Goal: Browse casually

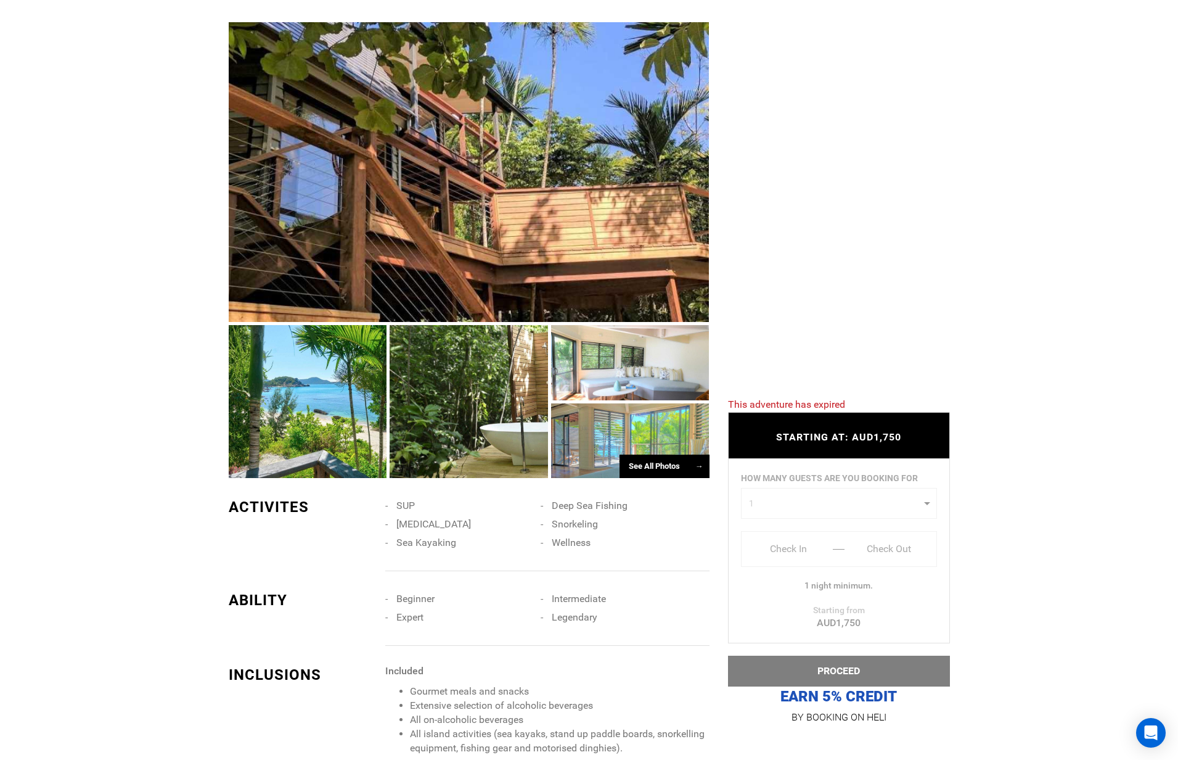
scroll to position [655, 0]
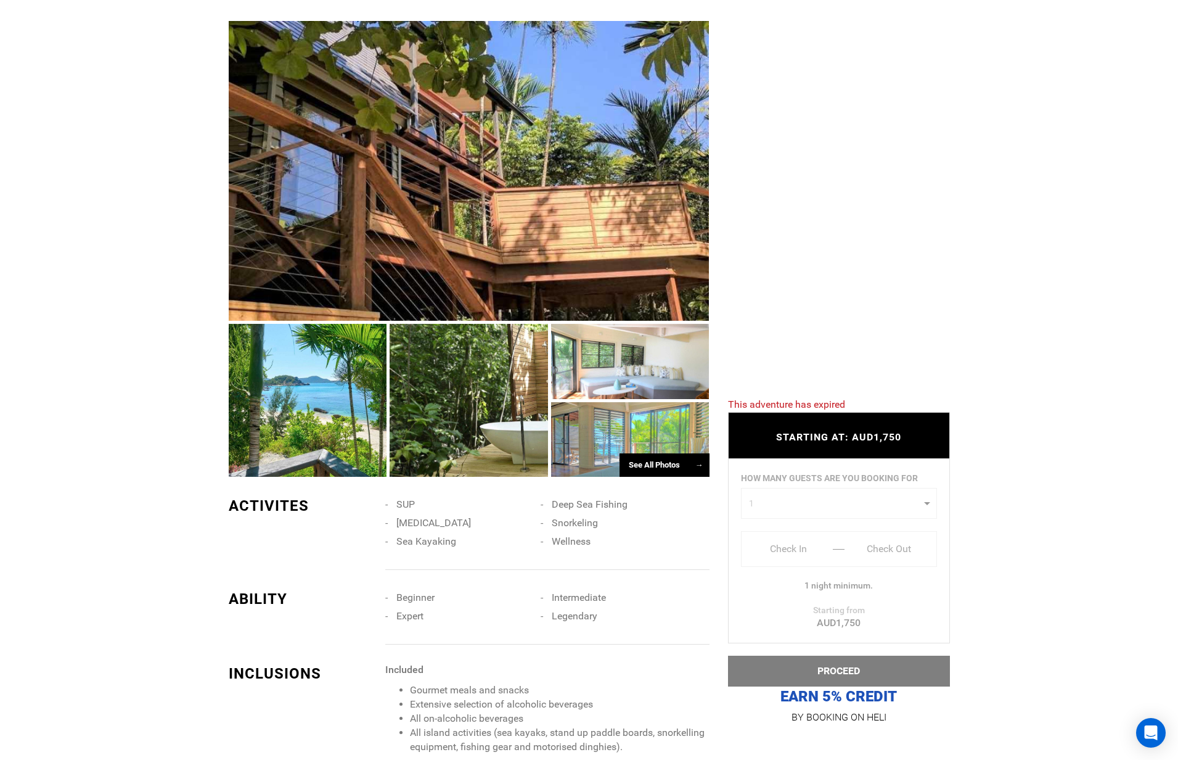
click at [664, 375] on div at bounding box center [630, 361] width 158 height 75
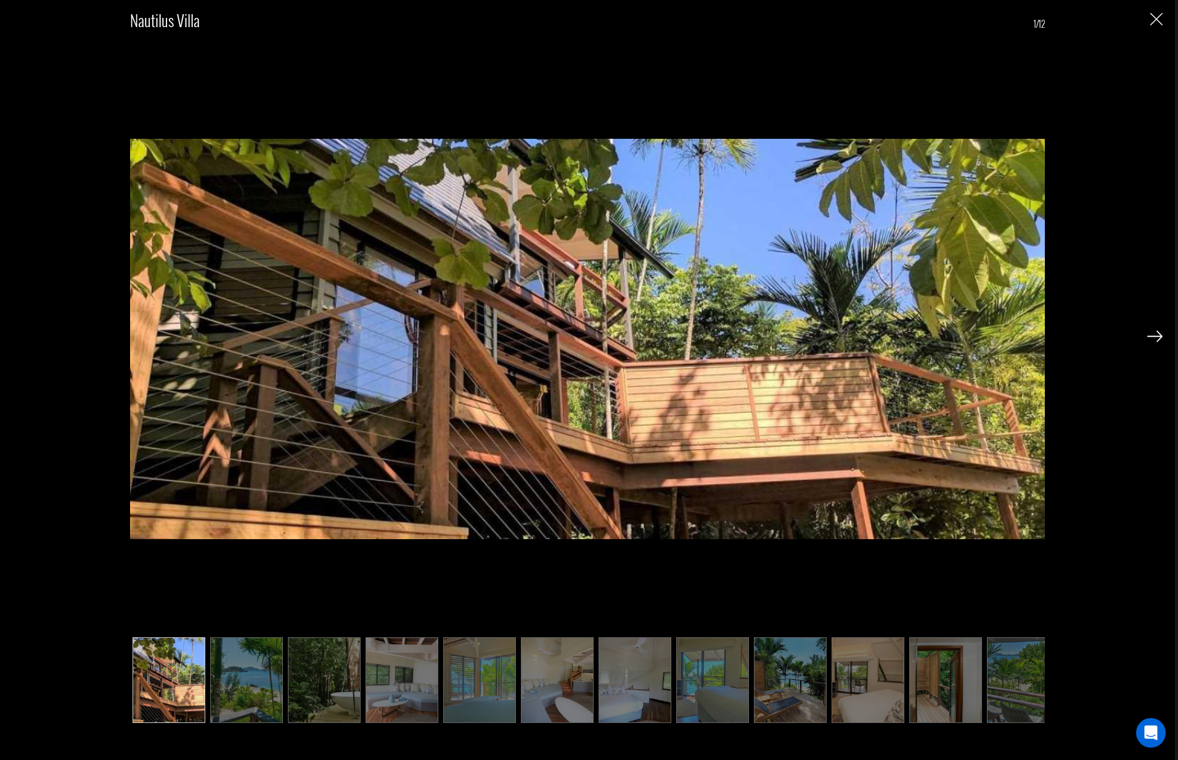
click at [1152, 336] on img at bounding box center [1155, 336] width 15 height 11
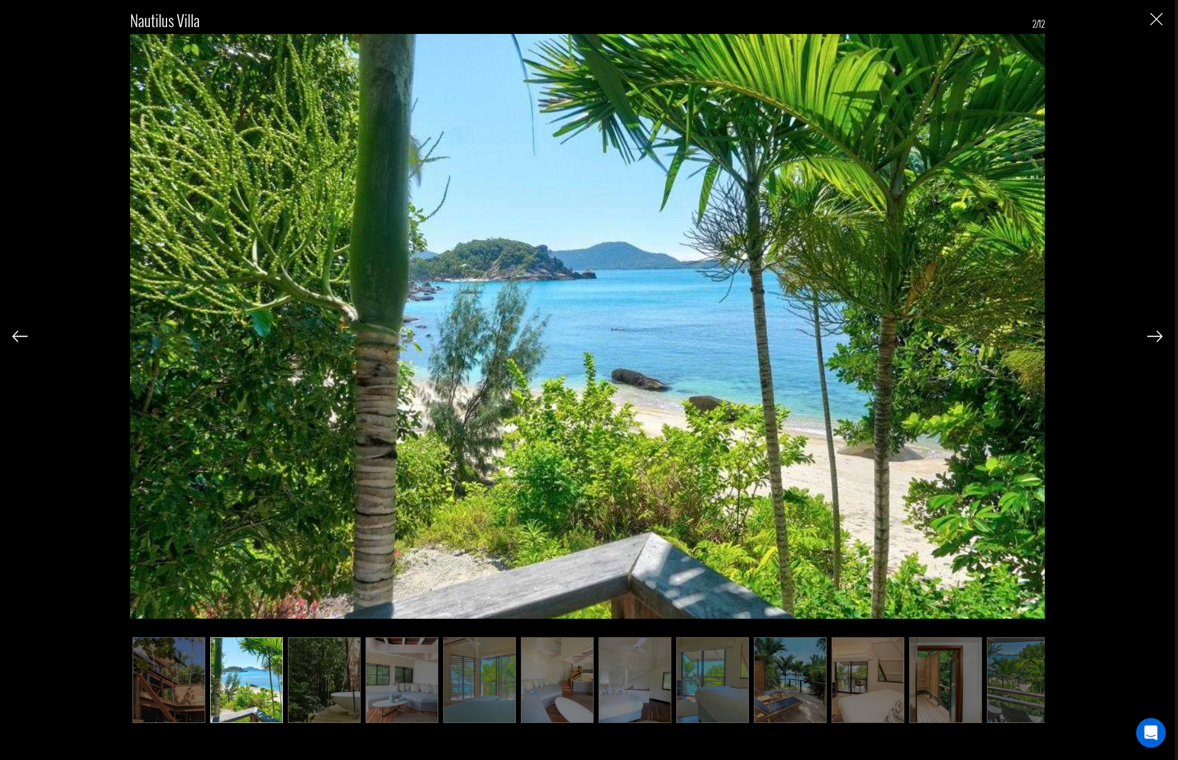
click at [1152, 336] on img at bounding box center [1155, 336] width 15 height 11
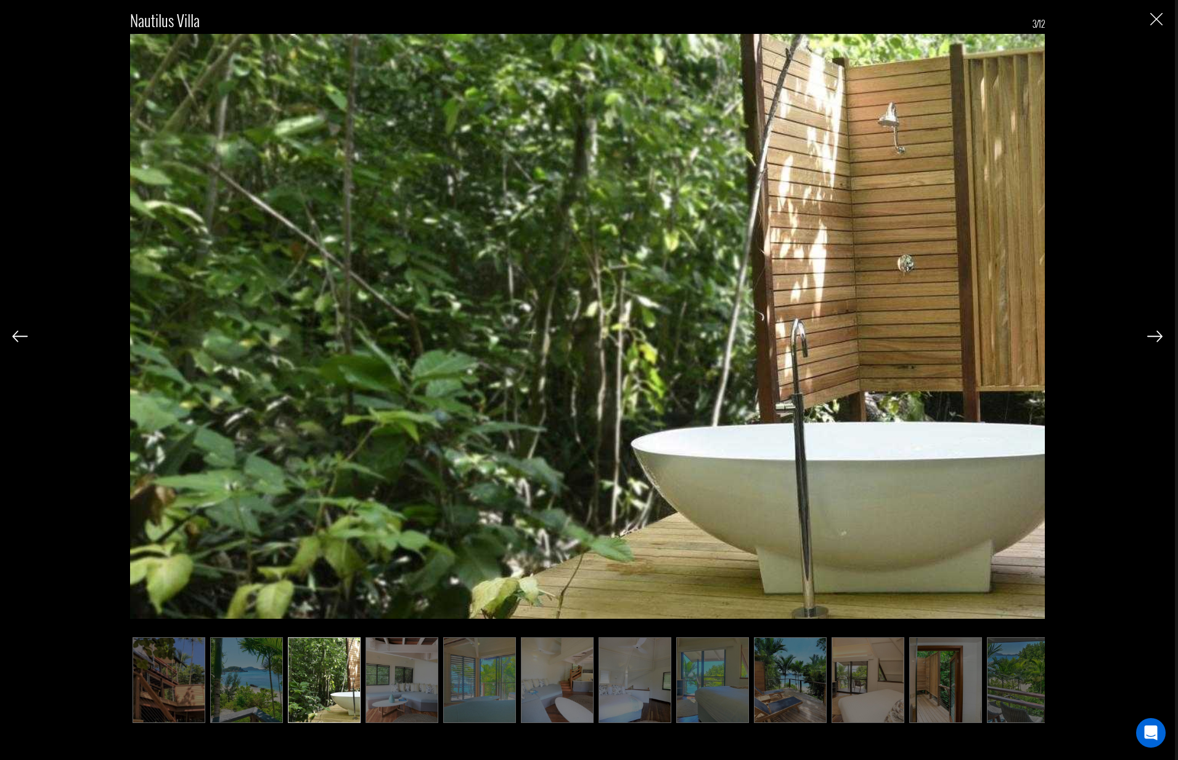
click at [1152, 336] on img at bounding box center [1155, 336] width 15 height 11
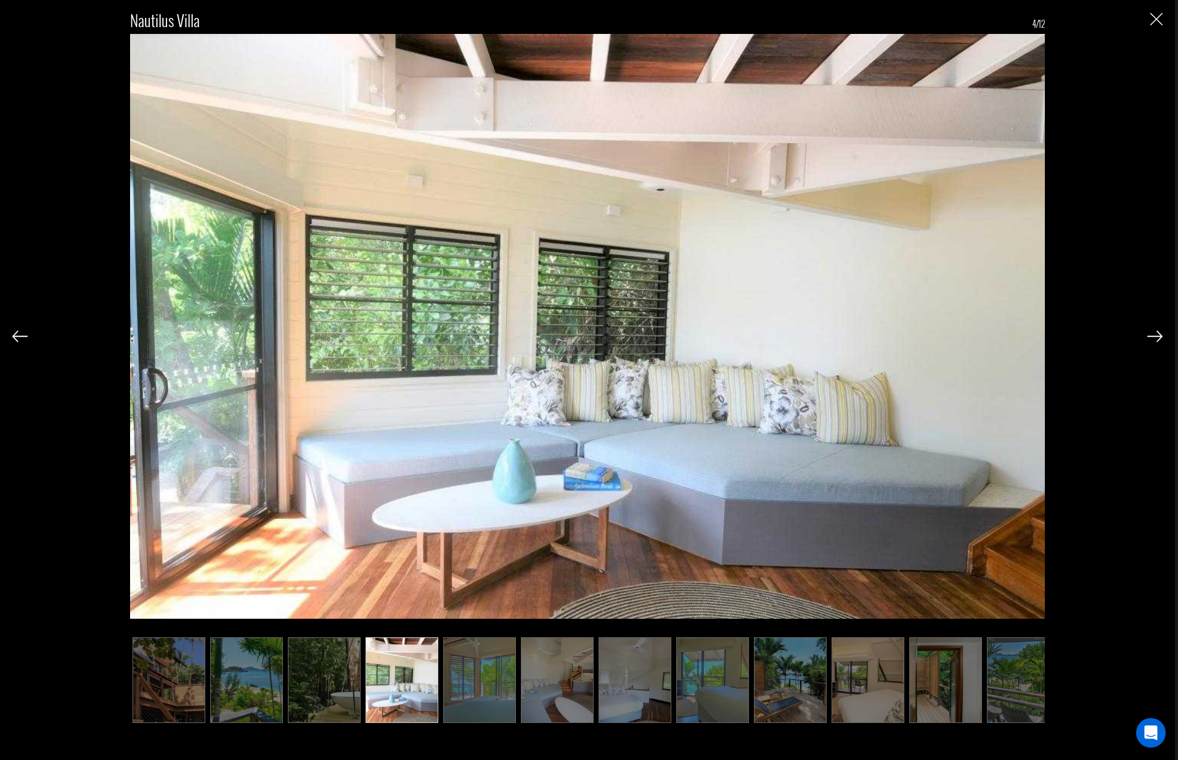
click at [1152, 336] on img at bounding box center [1155, 336] width 15 height 11
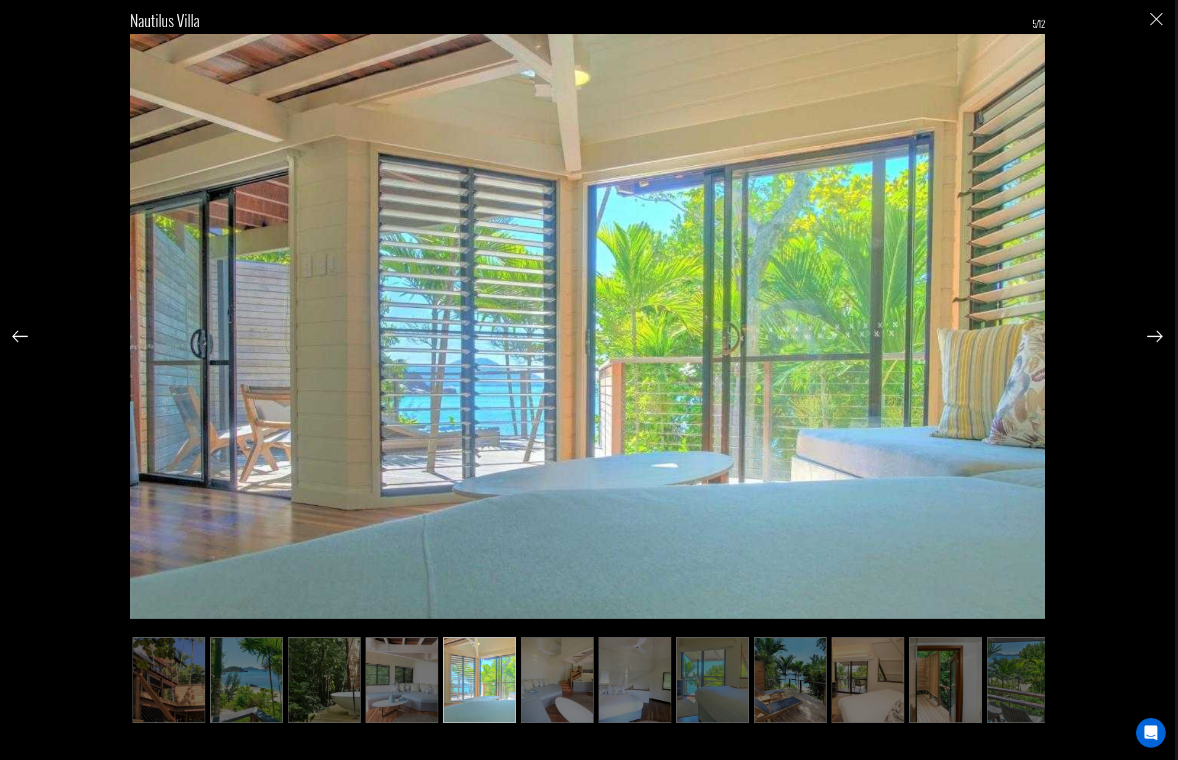
click at [1152, 335] on img at bounding box center [1155, 336] width 15 height 11
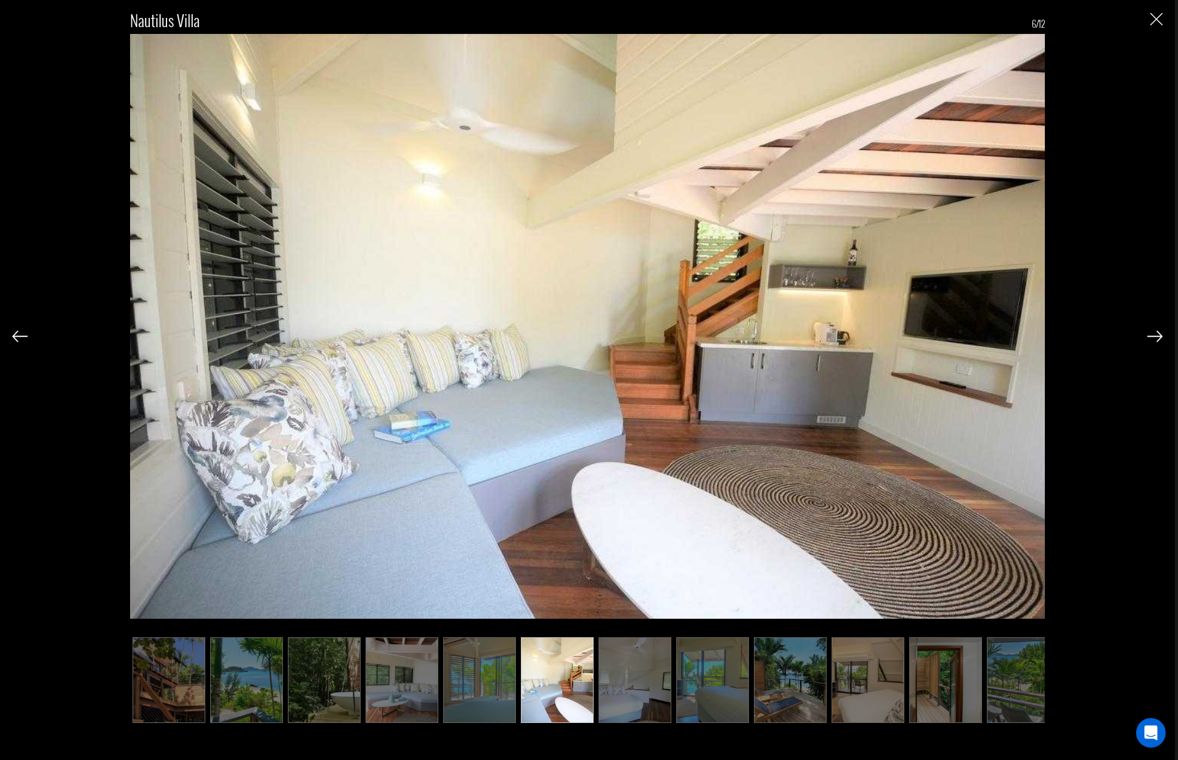
click at [1152, 335] on img at bounding box center [1155, 336] width 15 height 11
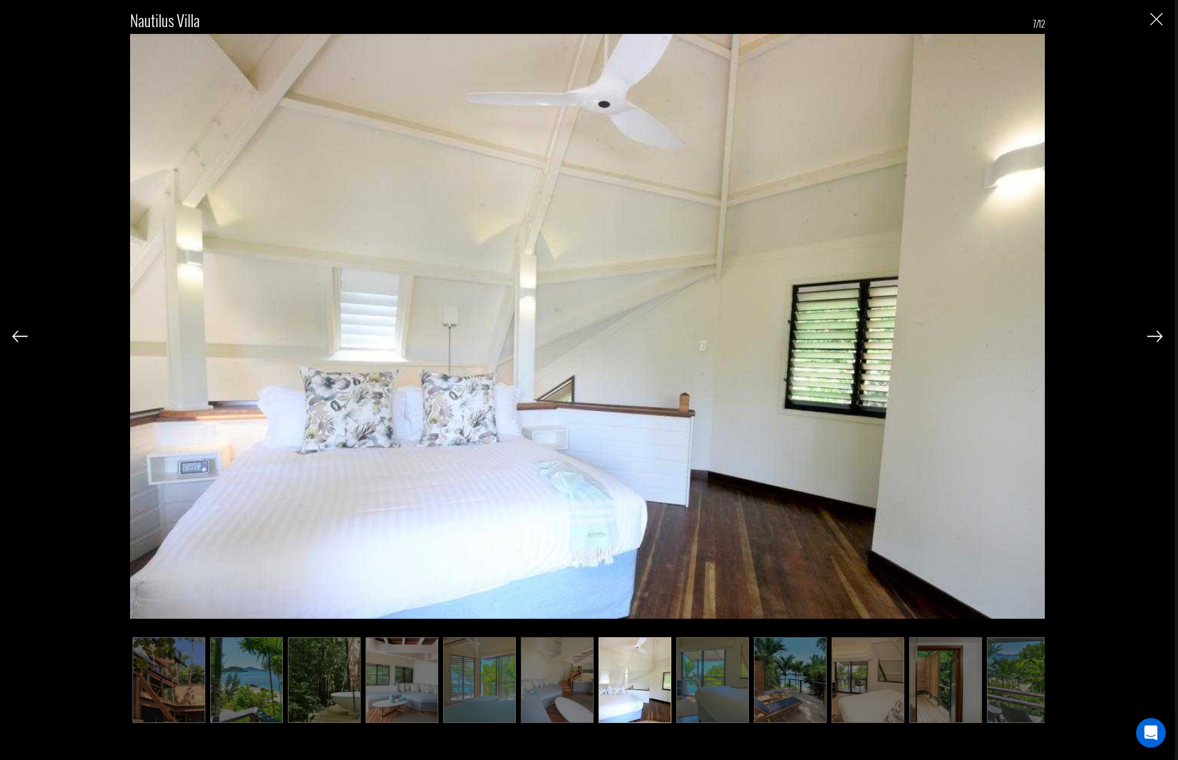
scroll to position [0, 17]
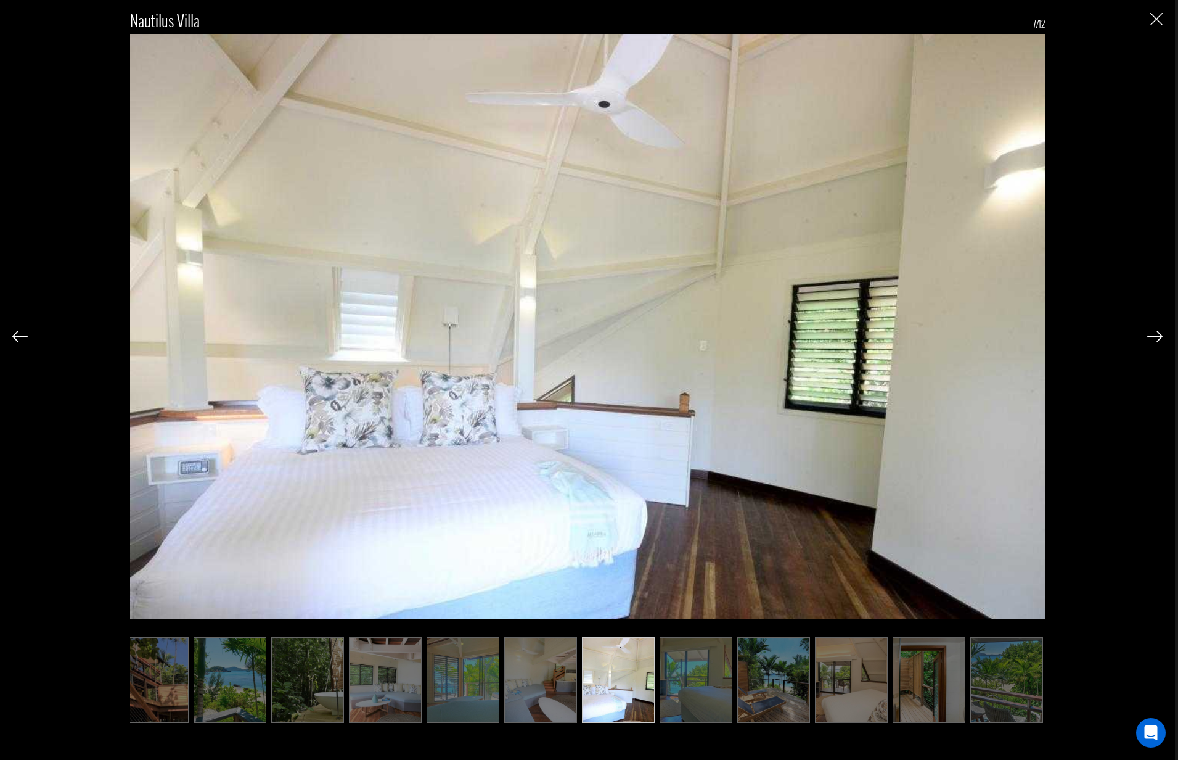
click at [1152, 335] on img at bounding box center [1155, 336] width 15 height 11
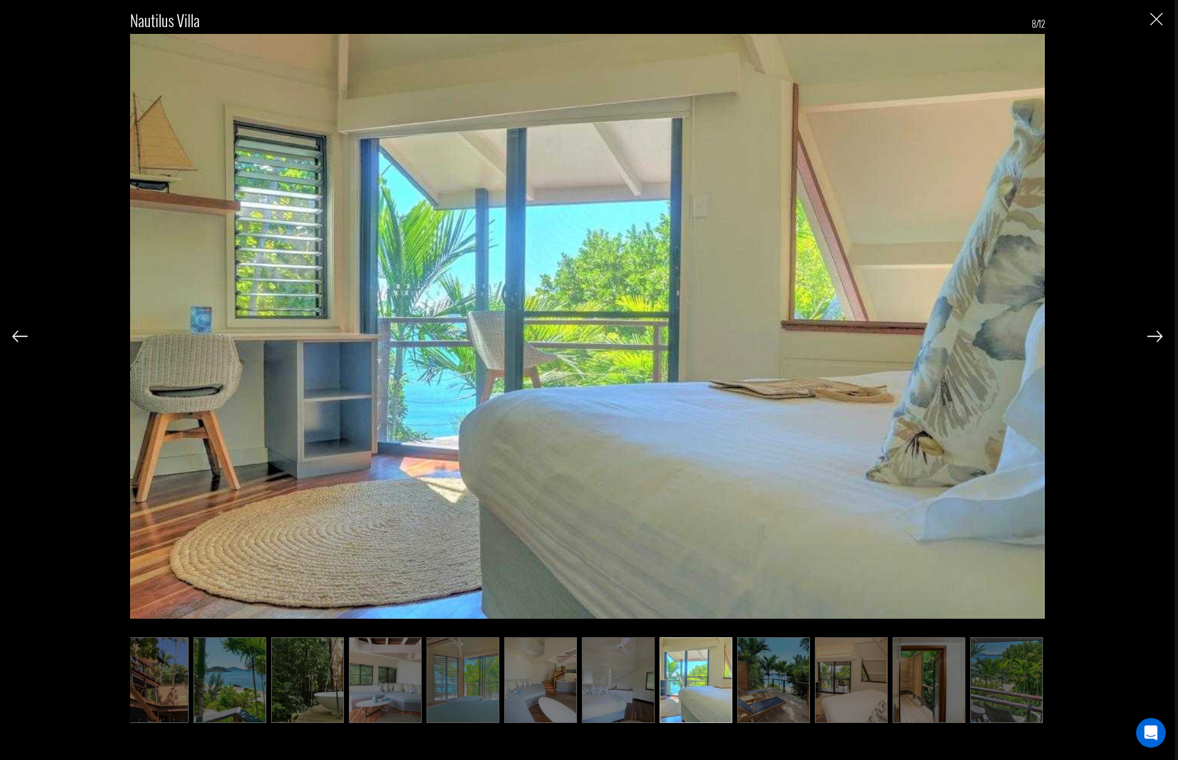
click at [1152, 335] on img at bounding box center [1155, 336] width 15 height 11
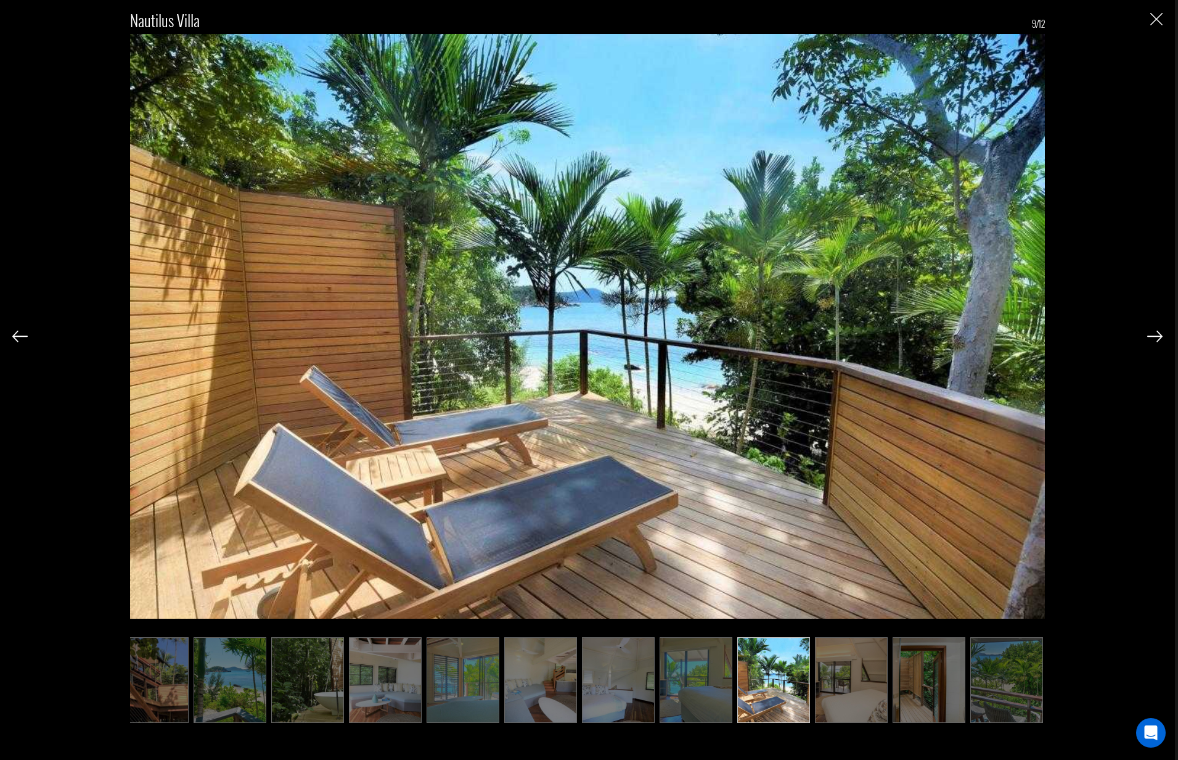
click at [1152, 335] on img at bounding box center [1155, 336] width 15 height 11
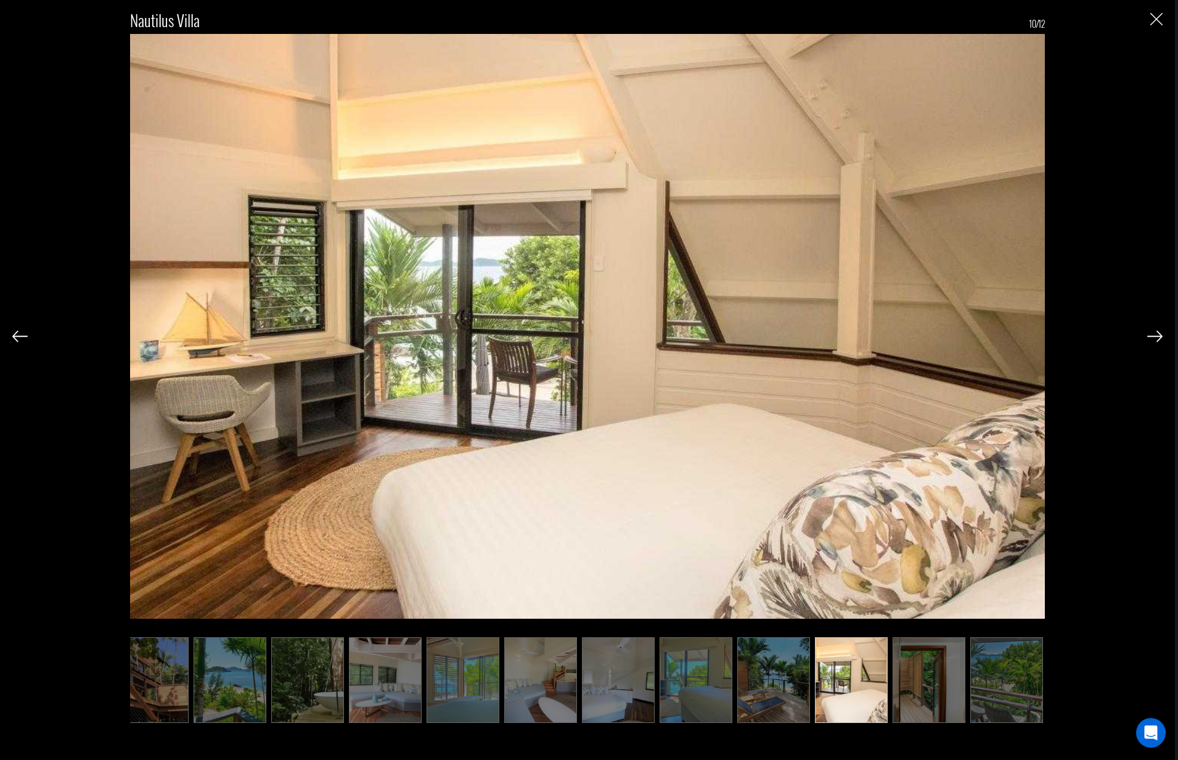
click at [1152, 335] on img at bounding box center [1155, 336] width 15 height 11
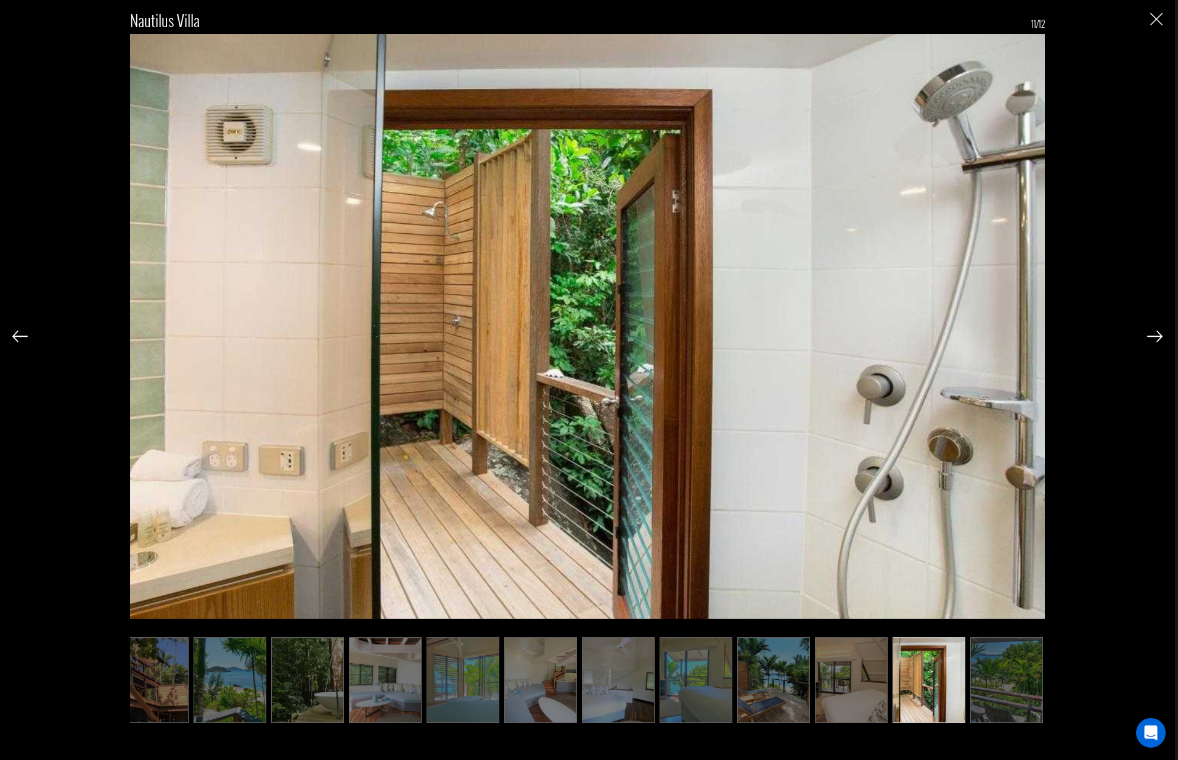
click at [1152, 335] on img at bounding box center [1155, 336] width 15 height 11
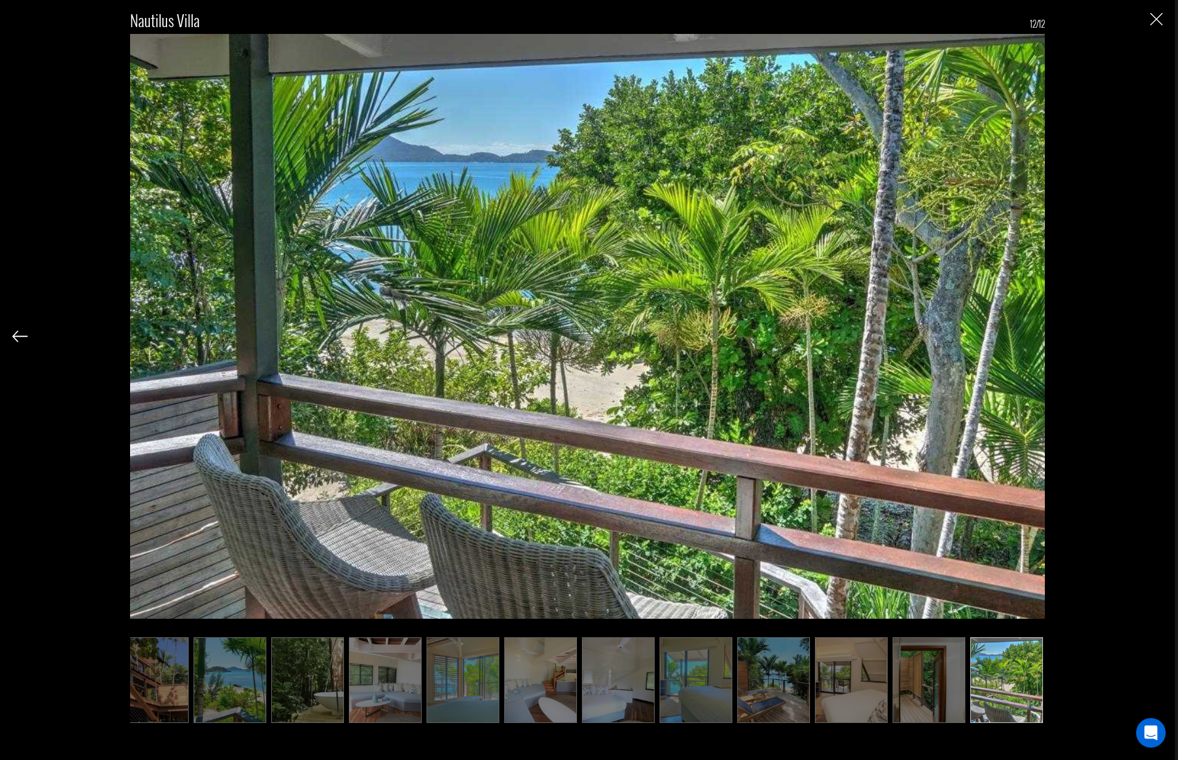
click at [1152, 335] on div "Nautilus Villa 12/12" at bounding box center [587, 360] width 1151 height 721
click at [1158, 17] on img "Close" at bounding box center [1157, 19] width 12 height 12
